Goal: Find specific page/section: Find specific page/section

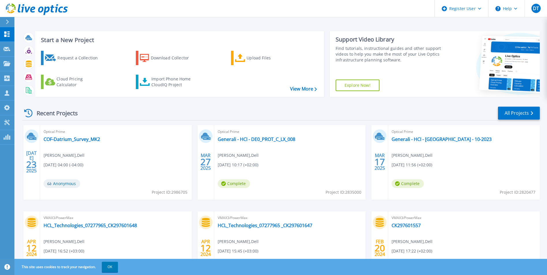
click at [6, 21] on icon at bounding box center [7, 22] width 3 height 5
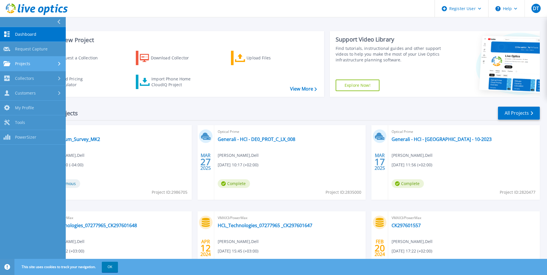
click at [30, 61] on span "Projects" at bounding box center [22, 63] width 15 height 5
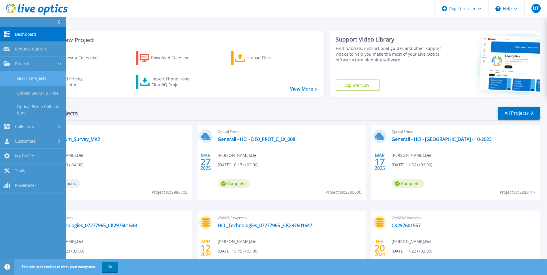
click at [33, 82] on link "Search Projects" at bounding box center [33, 78] width 66 height 15
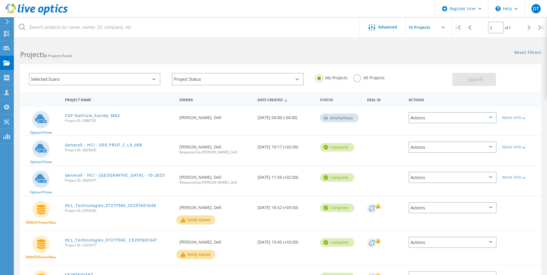
click at [361, 79] on label "All Projects" at bounding box center [368, 76] width 31 height 5
click at [0, 0] on input "All Projects" at bounding box center [0, 0] width 0 height 0
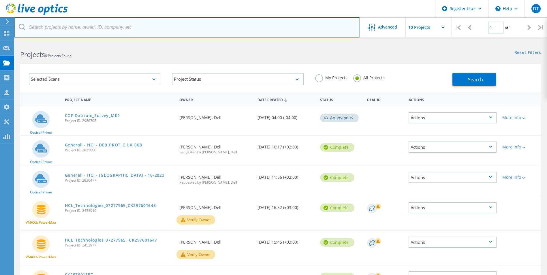
click at [74, 26] on input "text" at bounding box center [186, 27] width 345 height 20
type input "3033574"
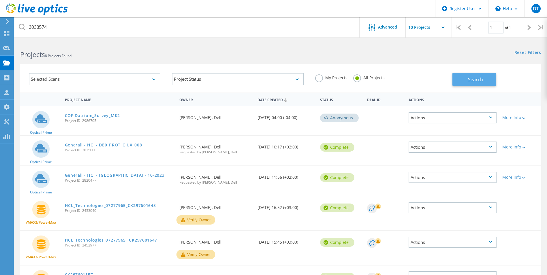
click at [487, 84] on button "Search" at bounding box center [474, 79] width 44 height 13
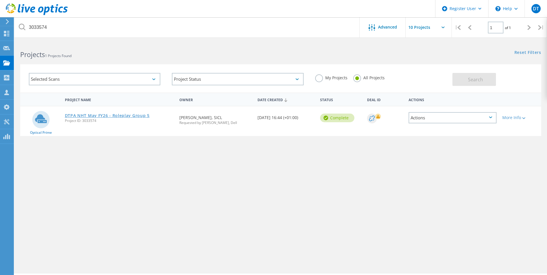
click at [105, 116] on link "DTPA NHT May FY26 - Roleplay Group 5" at bounding box center [107, 116] width 85 height 4
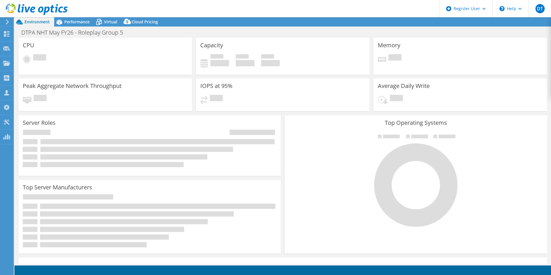
select select "EULondon"
select select "EUR"
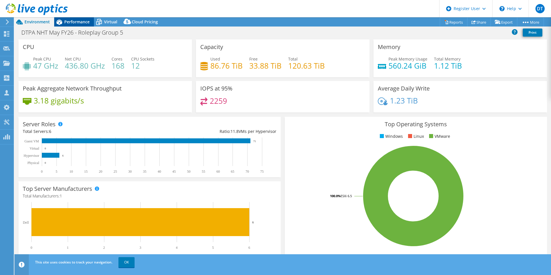
click at [73, 22] on span "Performance" at bounding box center [76, 21] width 25 height 5
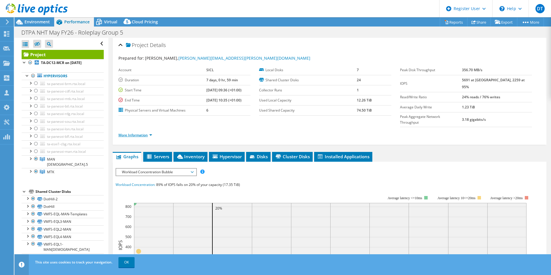
click at [136, 133] on link "More Information" at bounding box center [135, 135] width 34 height 5
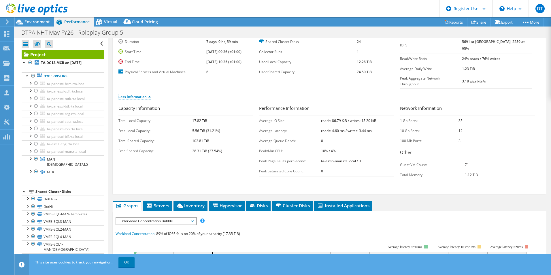
scroll to position [29, 0]
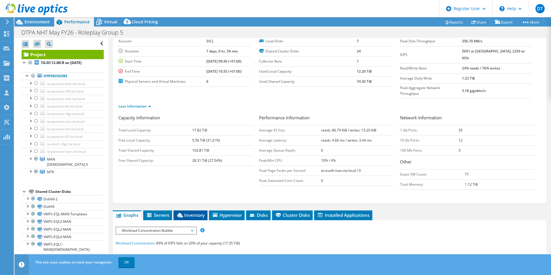
click at [195, 212] on span "Inventory" at bounding box center [190, 215] width 28 height 6
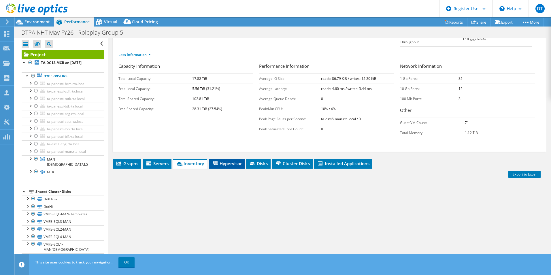
scroll to position [118, 0]
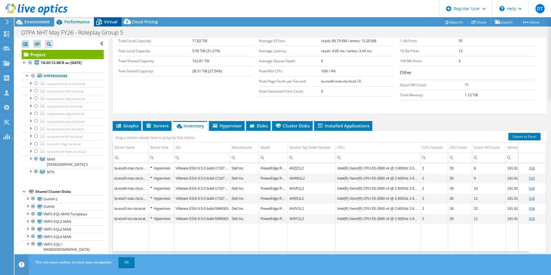
click at [104, 22] on icon at bounding box center [99, 22] width 10 height 10
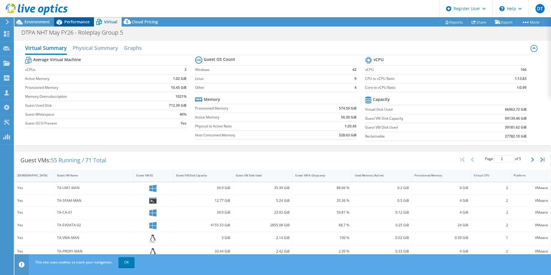
click at [65, 20] on span "Performance" at bounding box center [76, 21] width 25 height 5
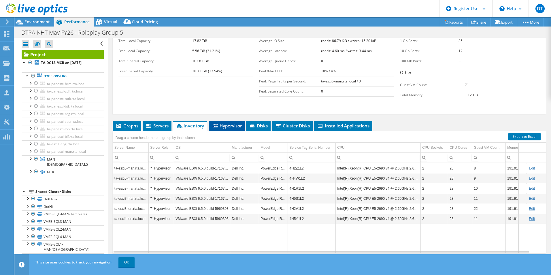
click at [212, 123] on span "Hypervisor" at bounding box center [227, 126] width 30 height 6
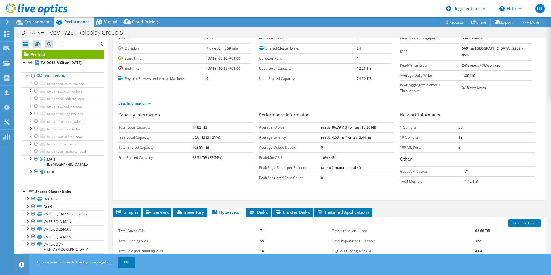
scroll to position [0, 0]
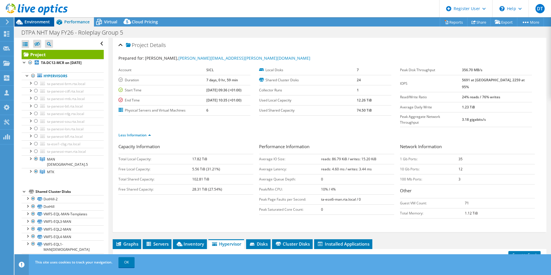
click at [39, 21] on span "Environment" at bounding box center [37, 21] width 25 height 5
